Goal: Information Seeking & Learning: Learn about a topic

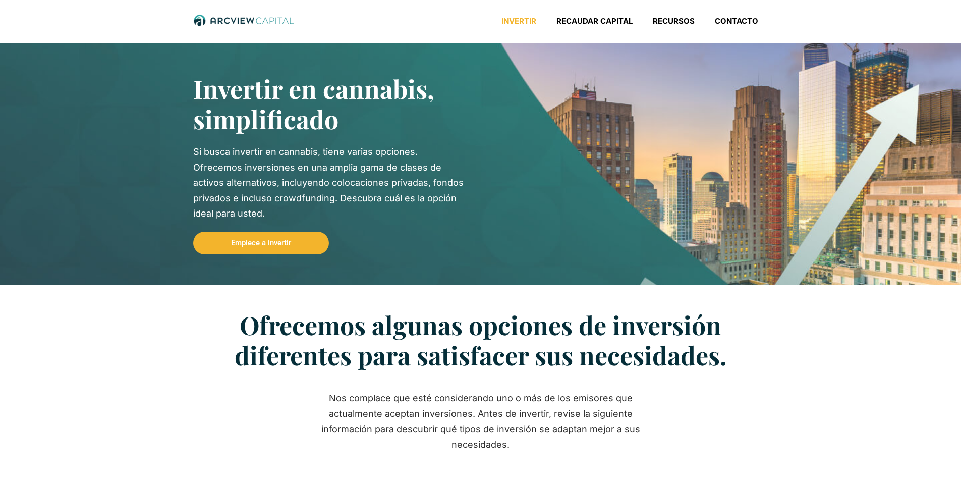
click at [595, 29] on ul "Invertir Recaudar capital Recursos Contacto" at bounding box center [630, 23] width 277 height 15
click at [601, 20] on font "Recaudar capital" at bounding box center [595, 21] width 76 height 10
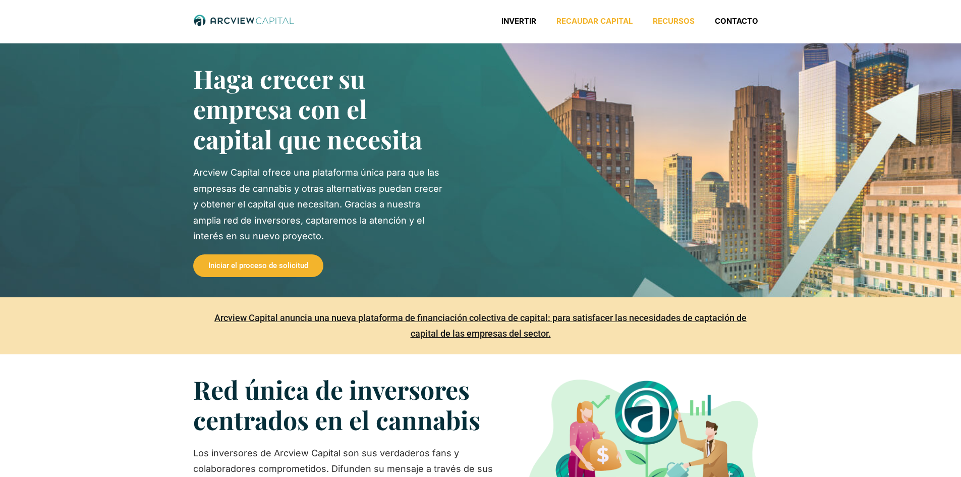
click at [686, 20] on font "Recursos" at bounding box center [674, 21] width 42 height 10
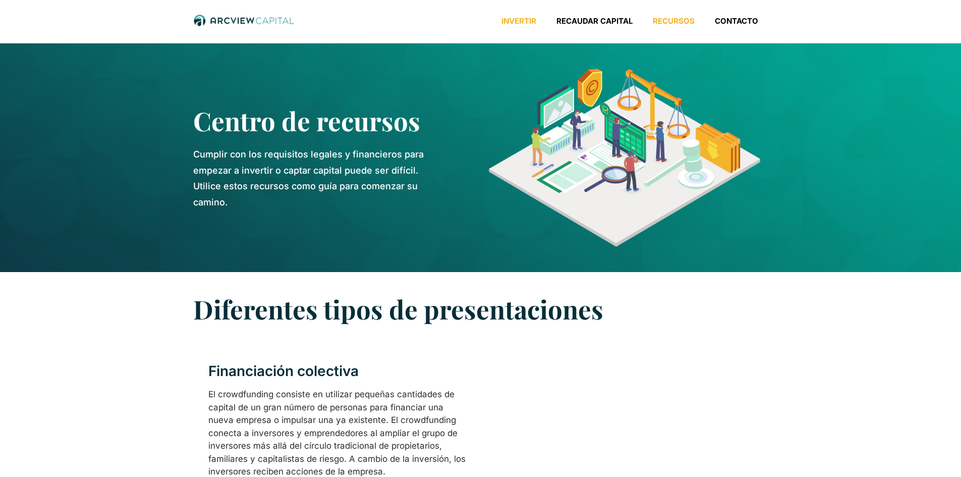
click at [521, 25] on font "Invertir" at bounding box center [519, 21] width 35 height 10
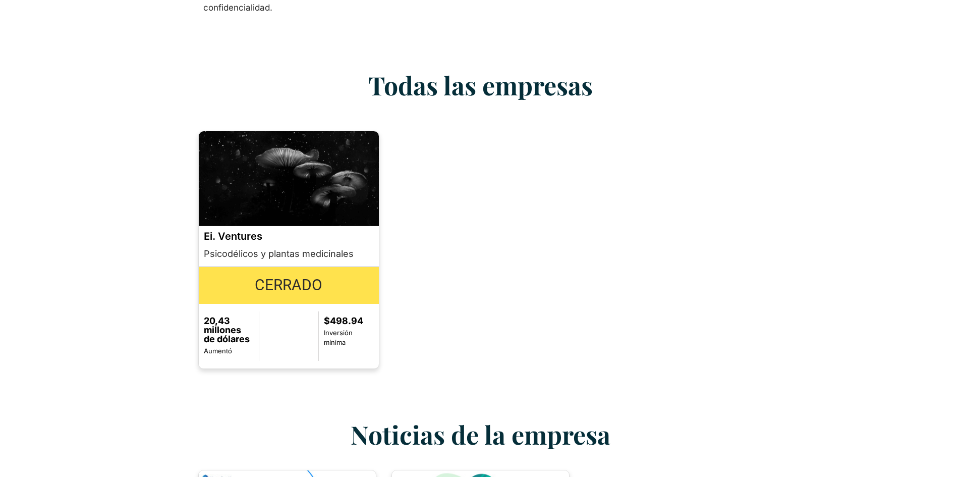
scroll to position [925, 0]
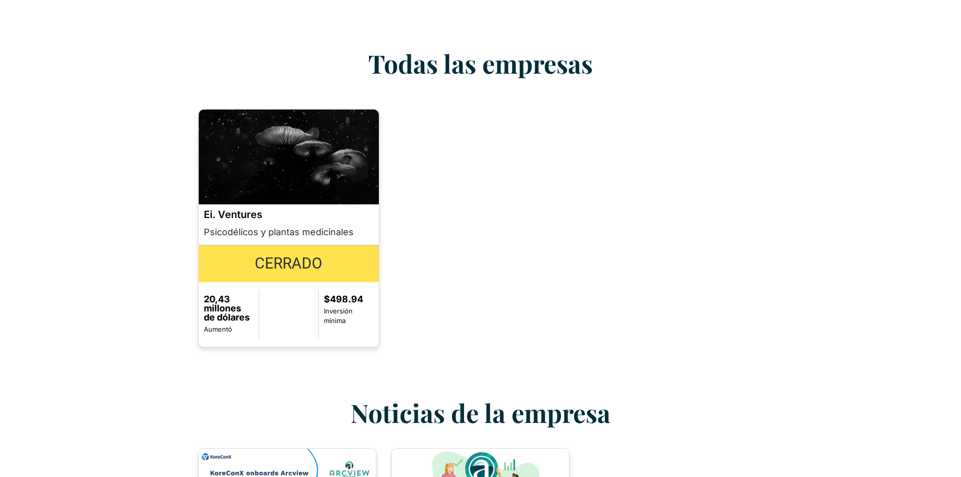
click at [271, 254] on font "Cerrado" at bounding box center [289, 263] width 68 height 18
click at [267, 227] on font "Psicodélicos y plantas medicinales" at bounding box center [279, 232] width 150 height 11
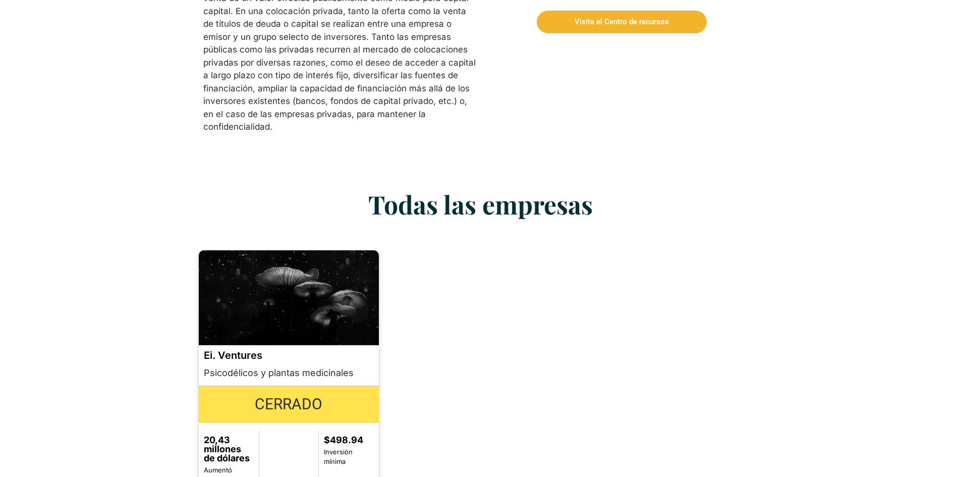
scroll to position [757, 0]
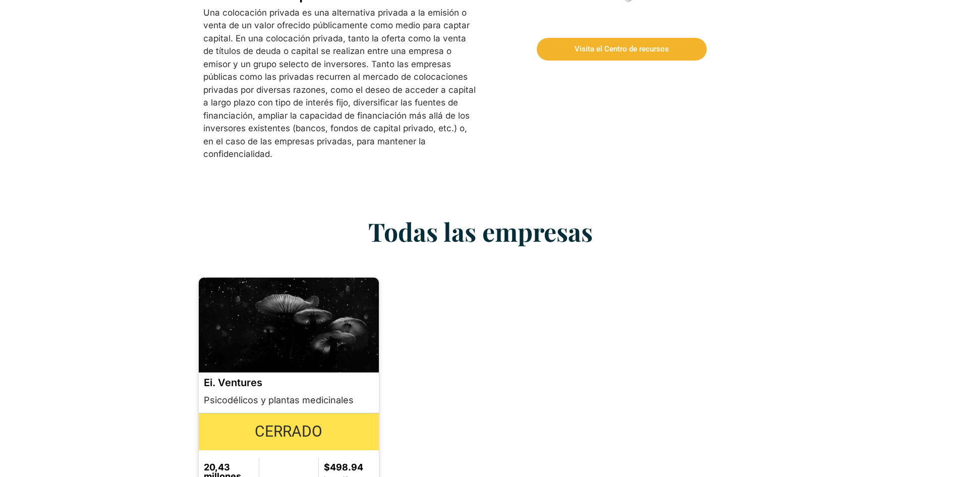
click at [285, 297] on img at bounding box center [289, 325] width 181 height 95
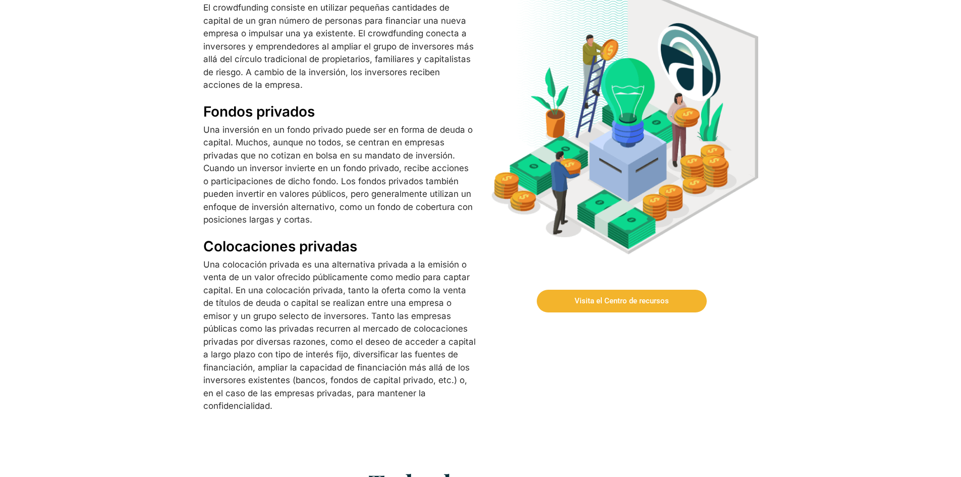
scroll to position [505, 0]
click at [626, 308] on link "Visita el Centro de recursos" at bounding box center [622, 301] width 170 height 23
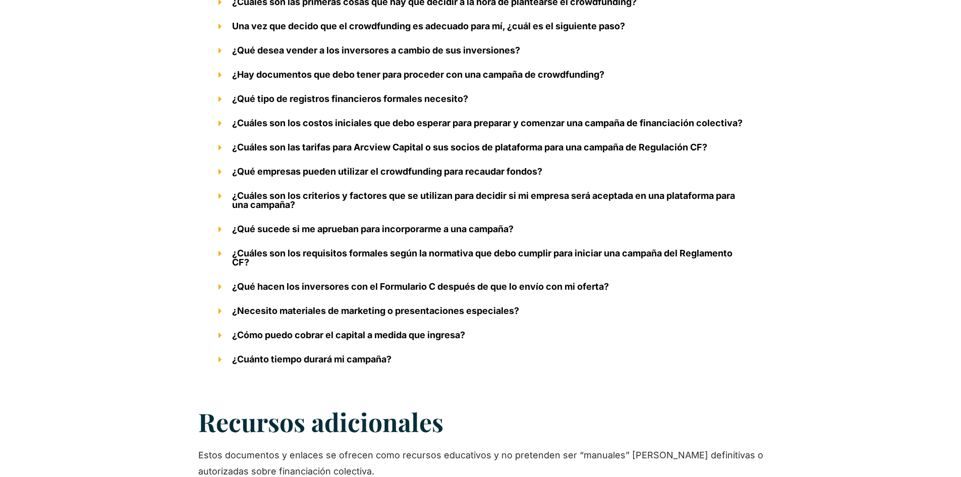
scroll to position [1935, 0]
